Goal: Navigation & Orientation: Find specific page/section

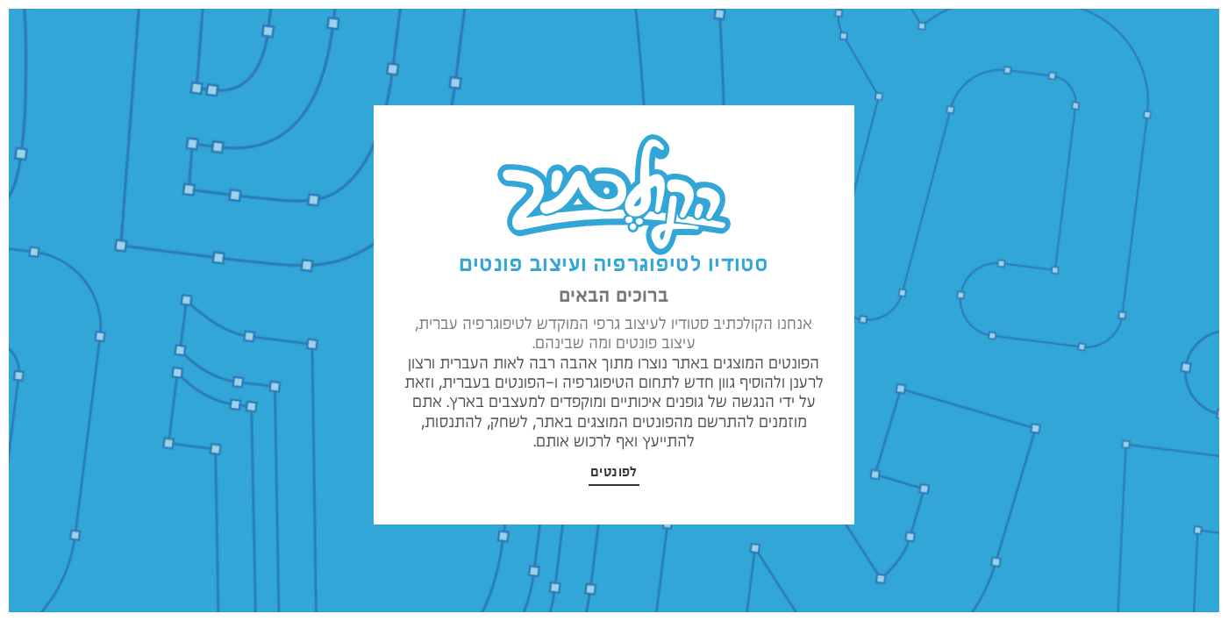
click at [628, 465] on span "לפונטים" at bounding box center [614, 473] width 47 height 18
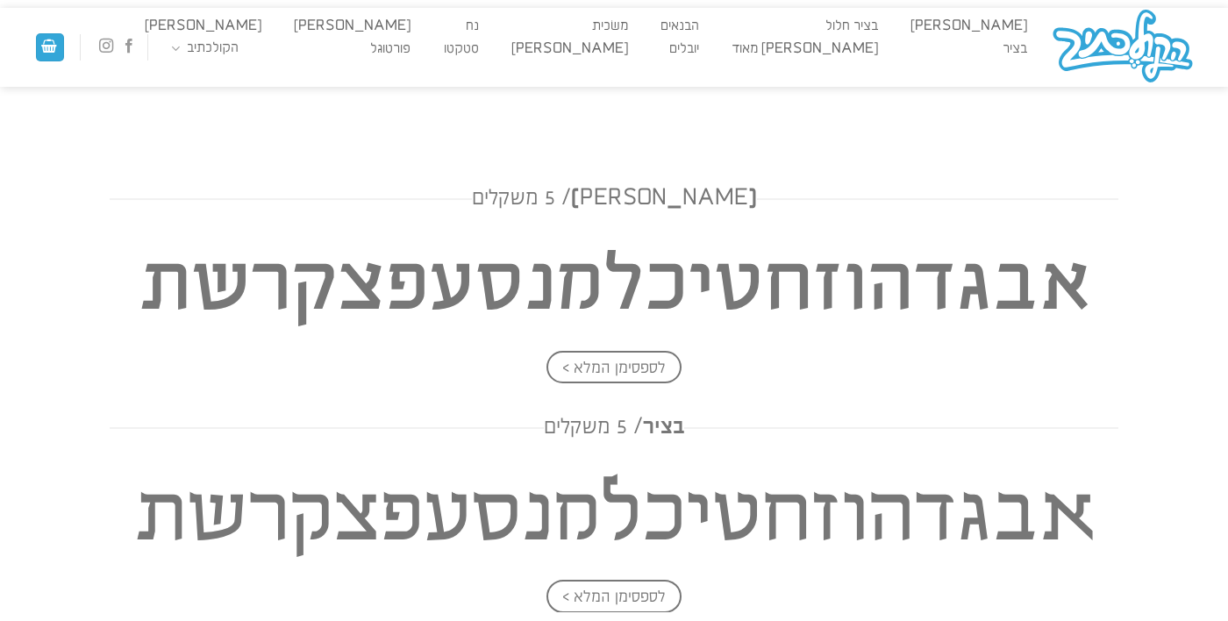
scroll to position [569, 0]
click at [707, 21] on link "הבנאים" at bounding box center [679, 27] width 55 height 18
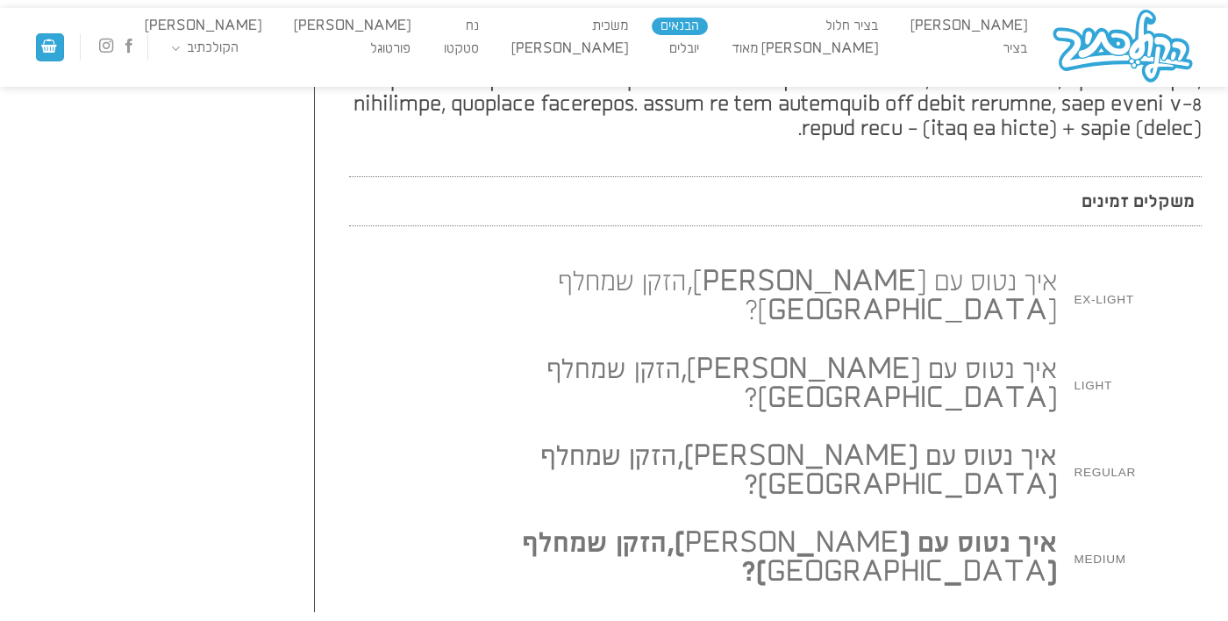
scroll to position [1887, 0]
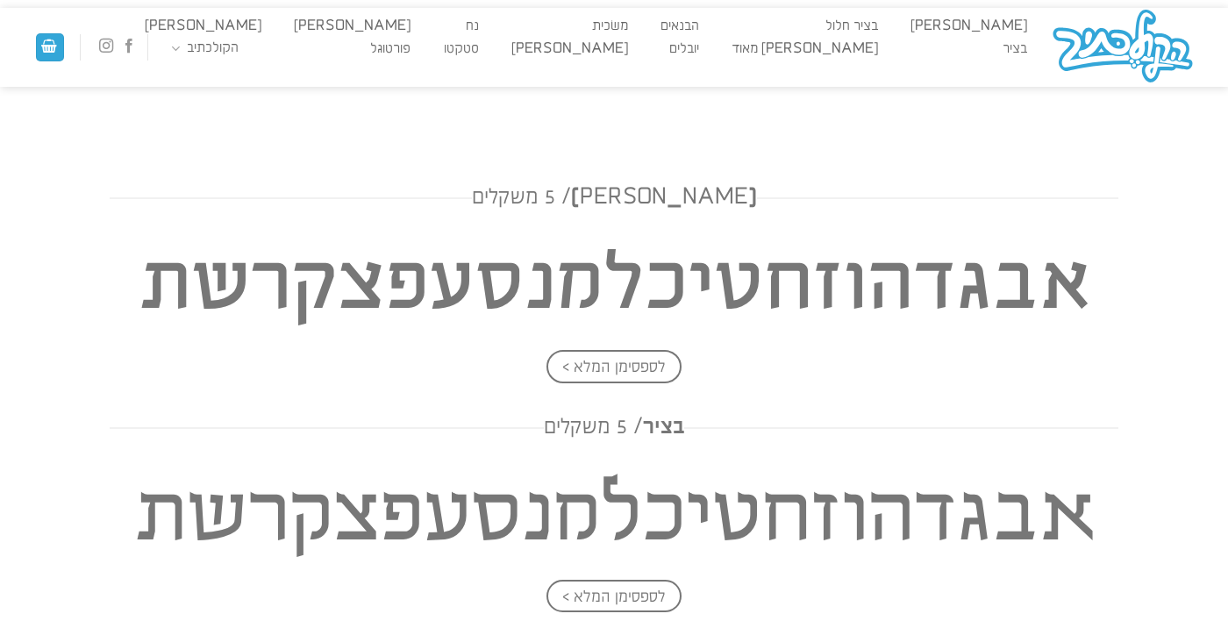
scroll to position [569, 0]
